Goal: Transaction & Acquisition: Book appointment/travel/reservation

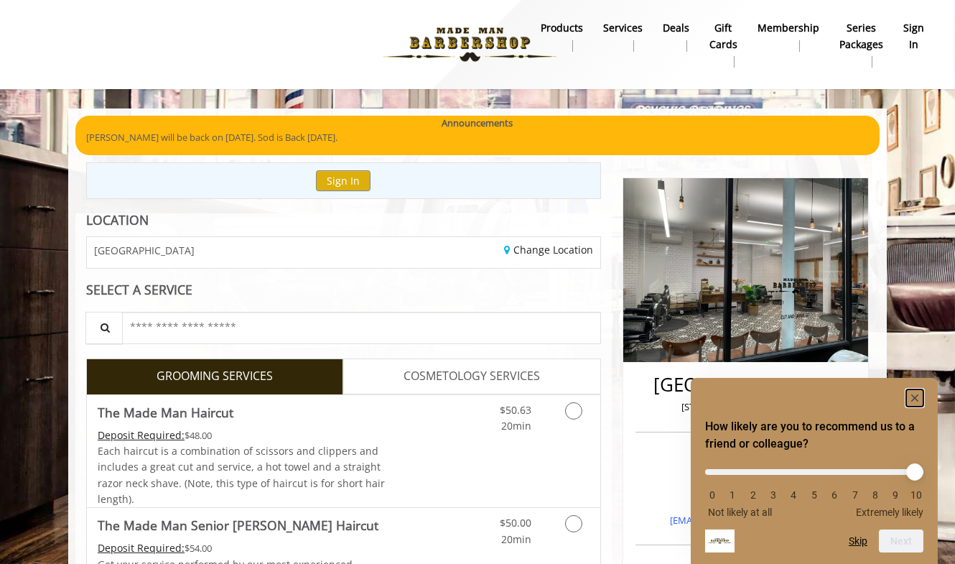
click at [916, 396] on rect "Hide survey" at bounding box center [914, 397] width 17 height 17
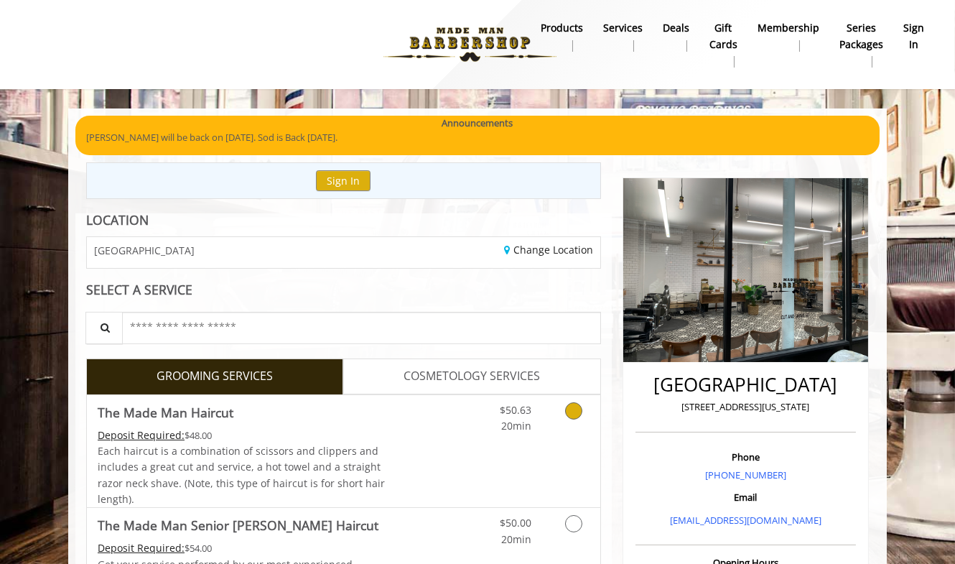
click at [572, 411] on icon "Grooming services" at bounding box center [573, 410] width 17 height 17
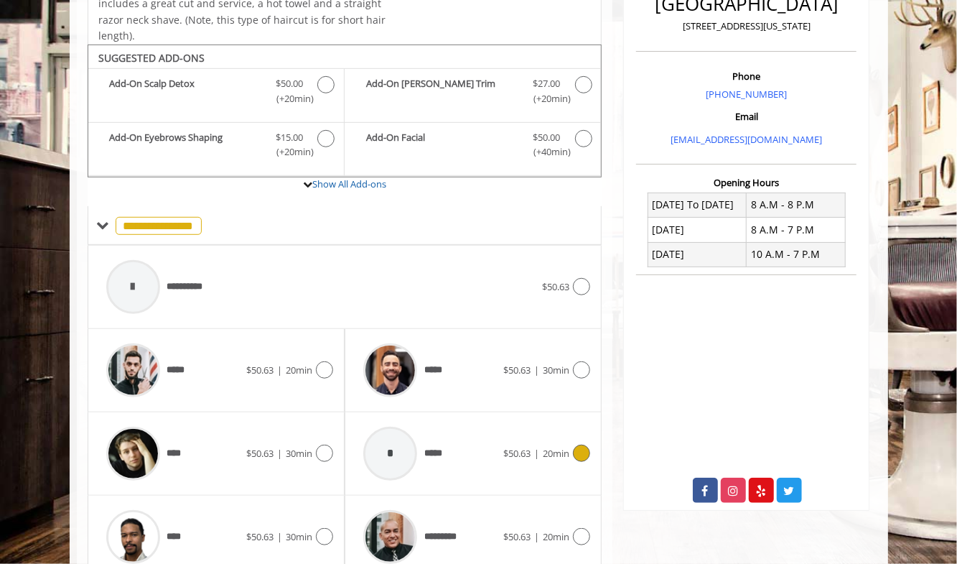
scroll to position [423, 0]
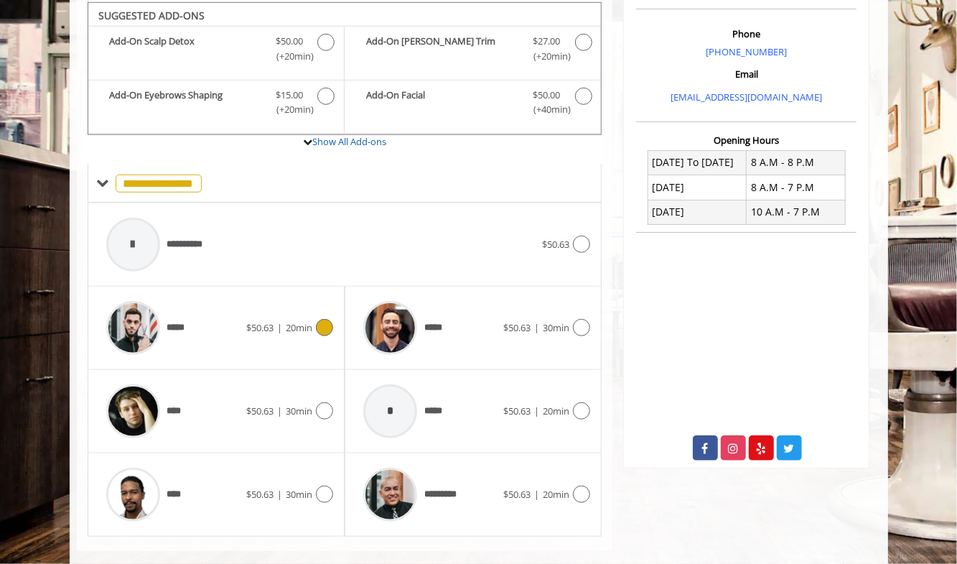
click at [325, 320] on icon at bounding box center [324, 327] width 17 height 17
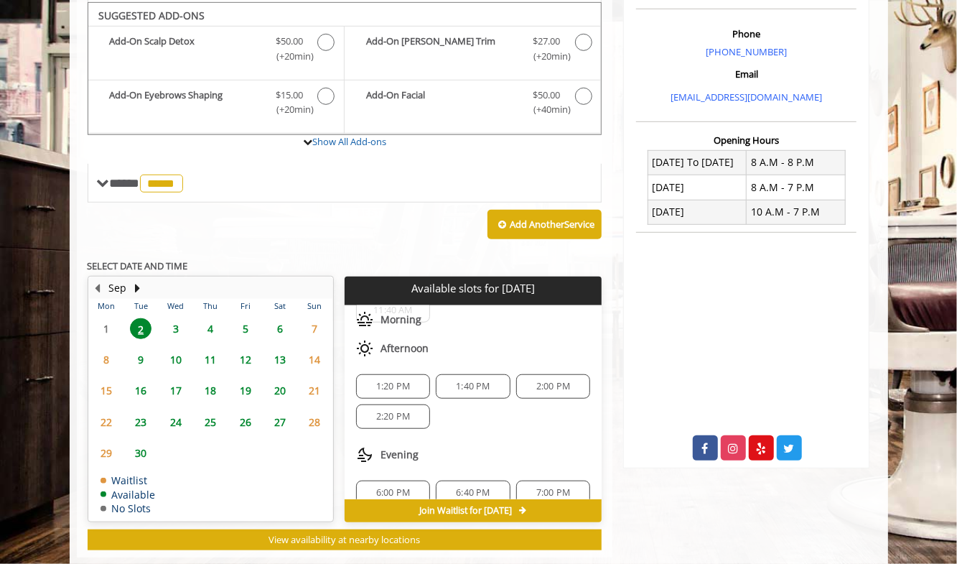
scroll to position [46, 0]
click at [172, 318] on span "3" at bounding box center [176, 328] width 22 height 21
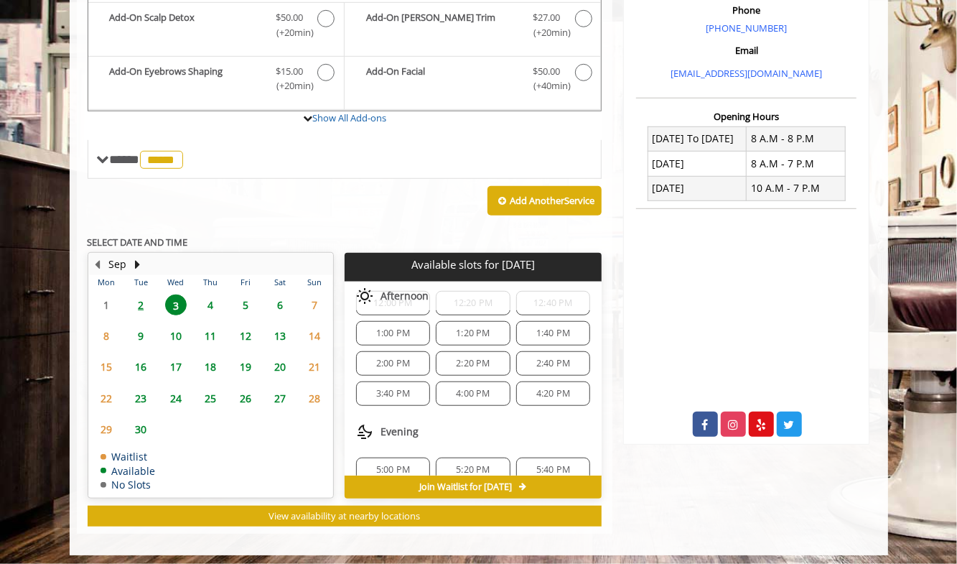
scroll to position [203, 0]
click at [141, 295] on span "2" at bounding box center [141, 304] width 22 height 21
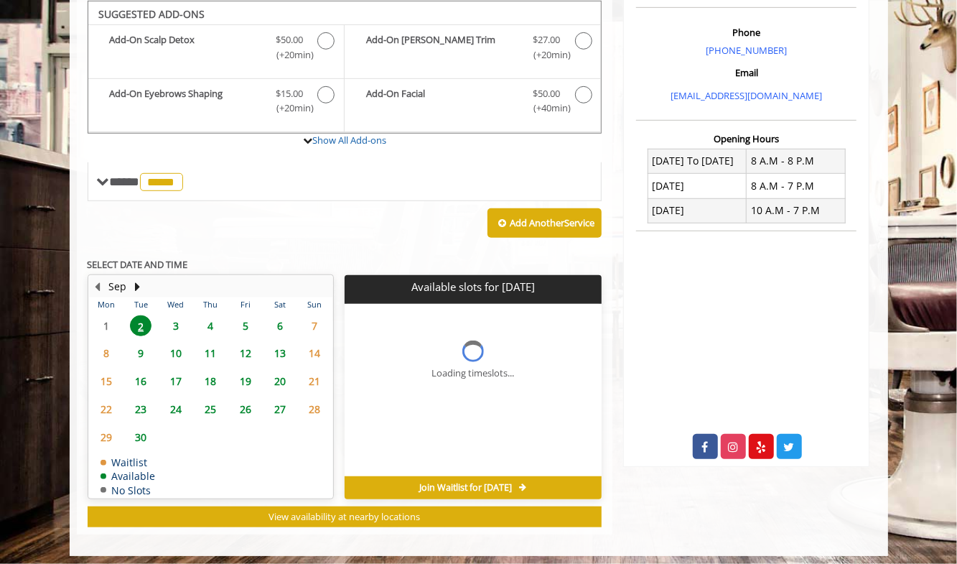
scroll to position [447, 0]
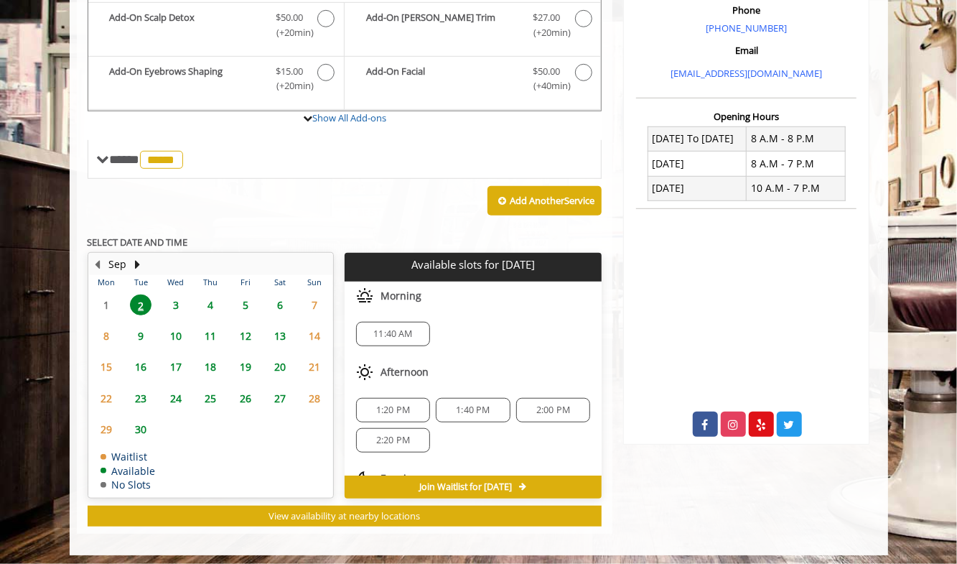
click at [172, 300] on span "3" at bounding box center [176, 304] width 22 height 21
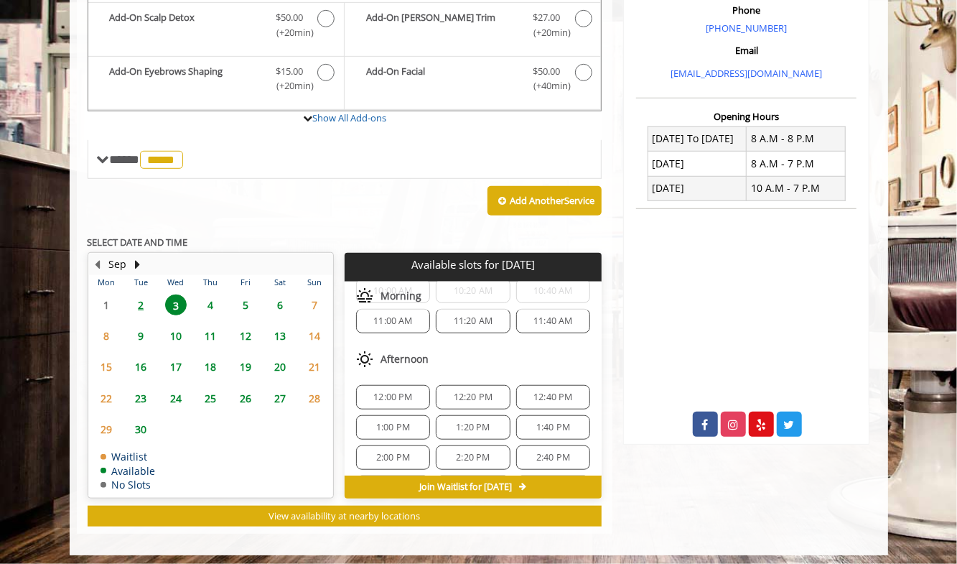
scroll to position [103, 0]
click at [556, 392] on span "12:40 PM" at bounding box center [554, 397] width 40 height 11
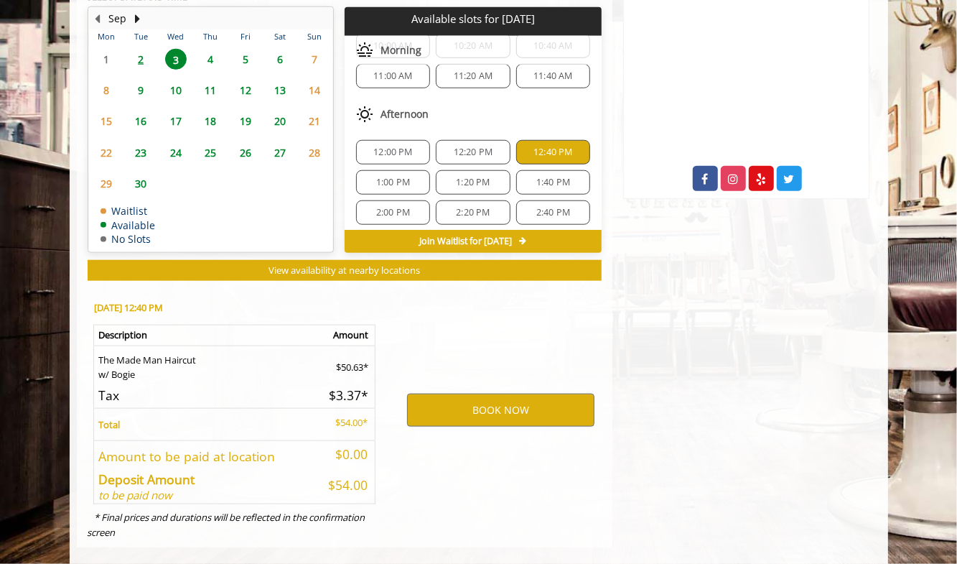
scroll to position [705, 0]
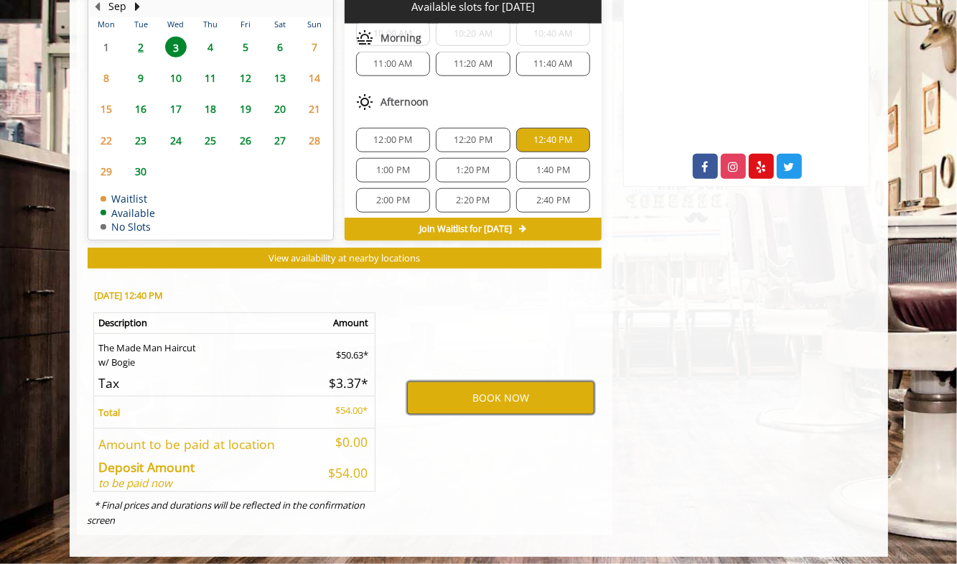
click at [524, 389] on button "BOOK NOW" at bounding box center [500, 397] width 187 height 33
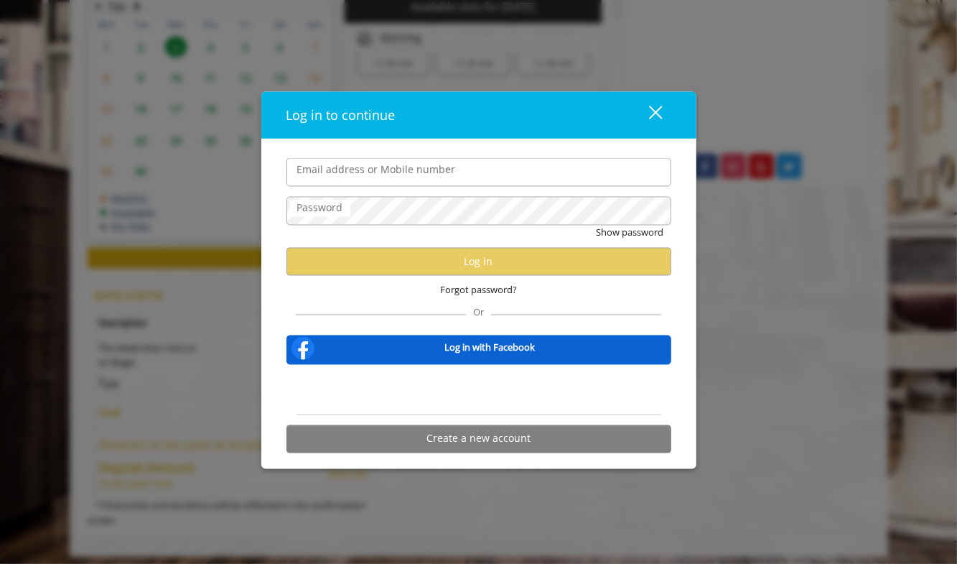
type input "**********"
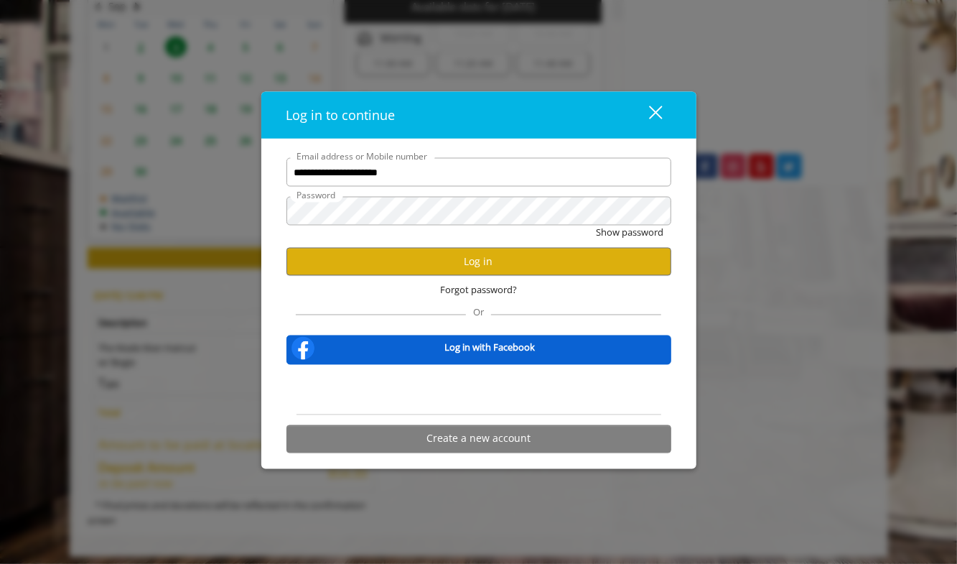
scroll to position [0, 0]
click at [475, 265] on button "Log in" at bounding box center [479, 262] width 385 height 28
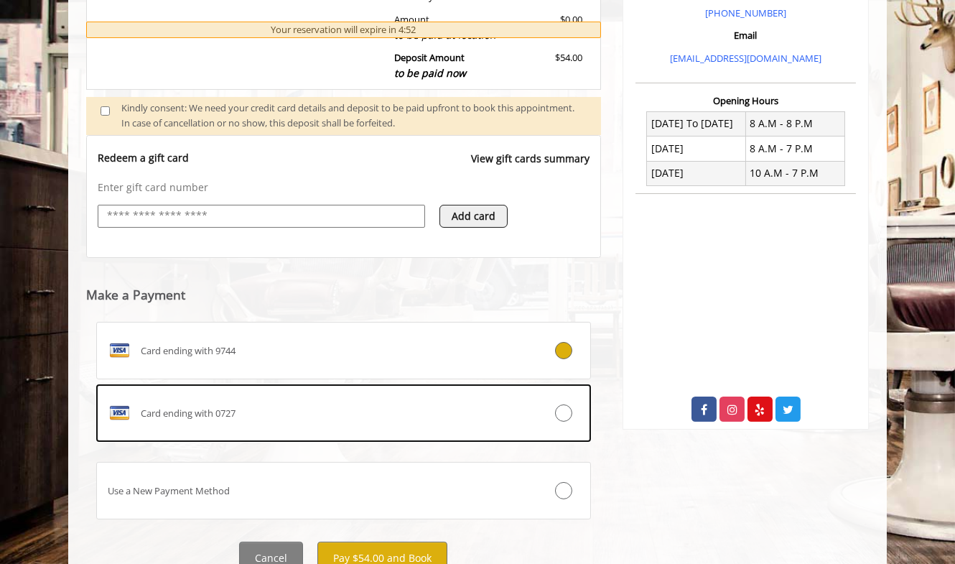
scroll to position [519, 0]
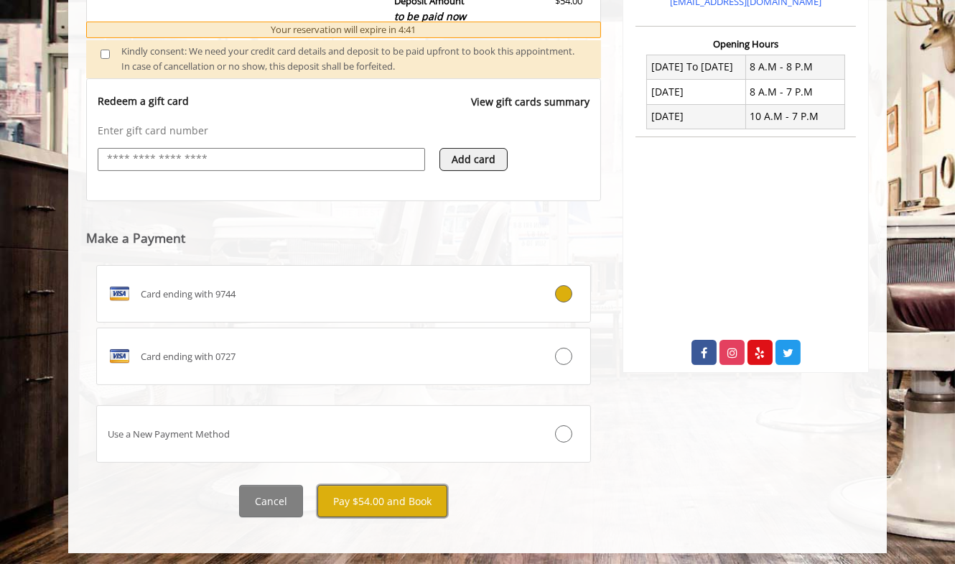
click at [375, 502] on button "Pay $54.00 and Book" at bounding box center [382, 501] width 130 height 32
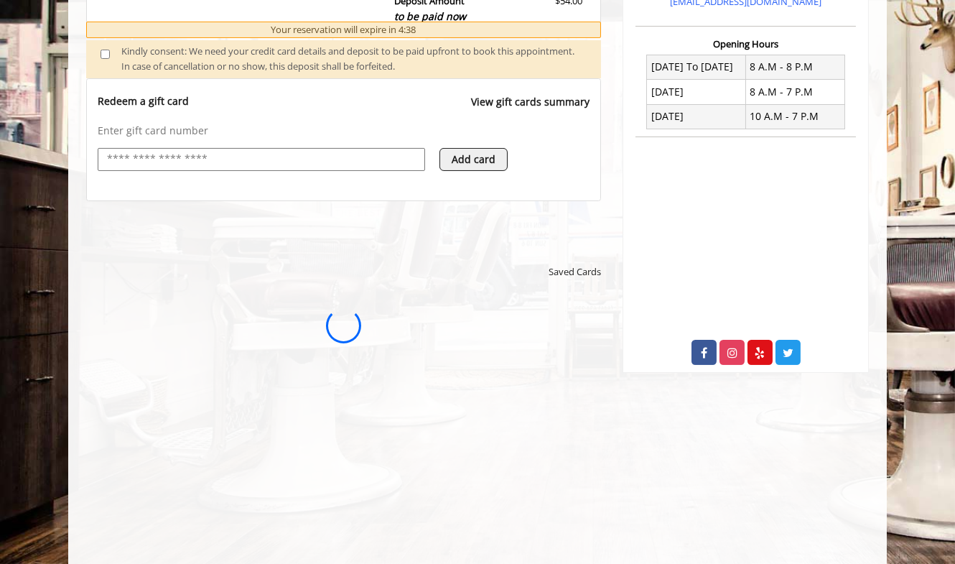
scroll to position [0, 0]
click at [419, 348] on html "**********" at bounding box center [343, 325] width 495 height 47
